Goal: Find specific page/section: Find specific page/section

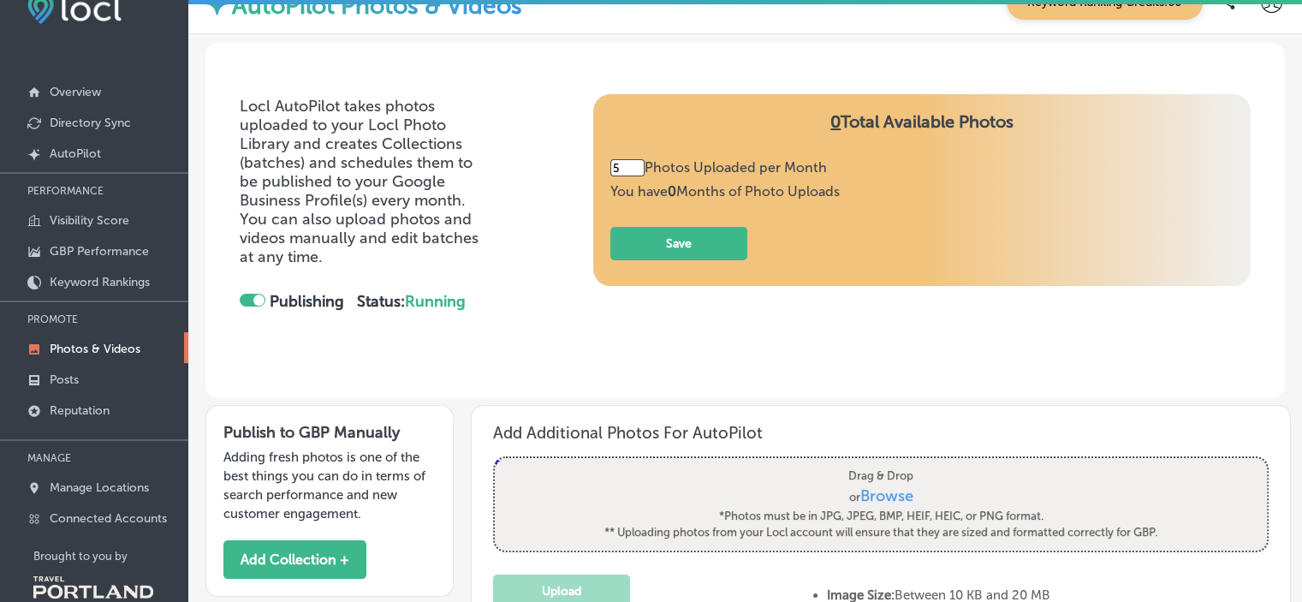
scroll to position [307, 0]
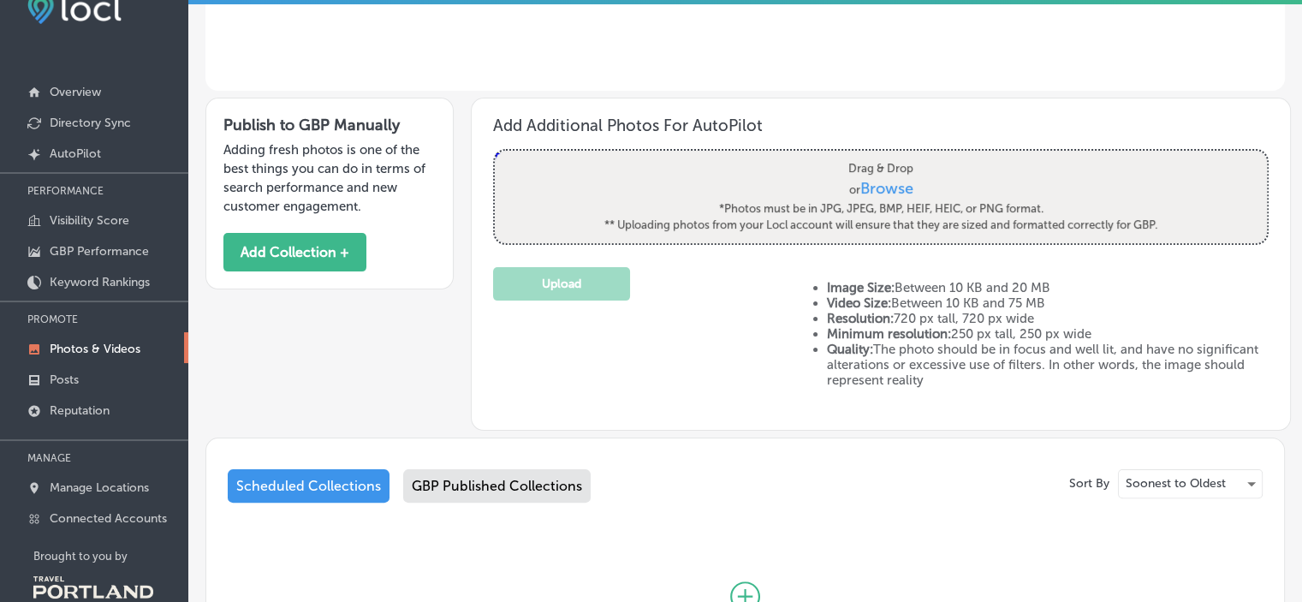
click at [123, 336] on link "Photos & Videos" at bounding box center [94, 347] width 188 height 31
click at [105, 348] on p "Photos & Videos" at bounding box center [95, 349] width 91 height 15
click at [73, 90] on p "Overview" at bounding box center [75, 92] width 51 height 15
